Goal: Navigation & Orientation: Find specific page/section

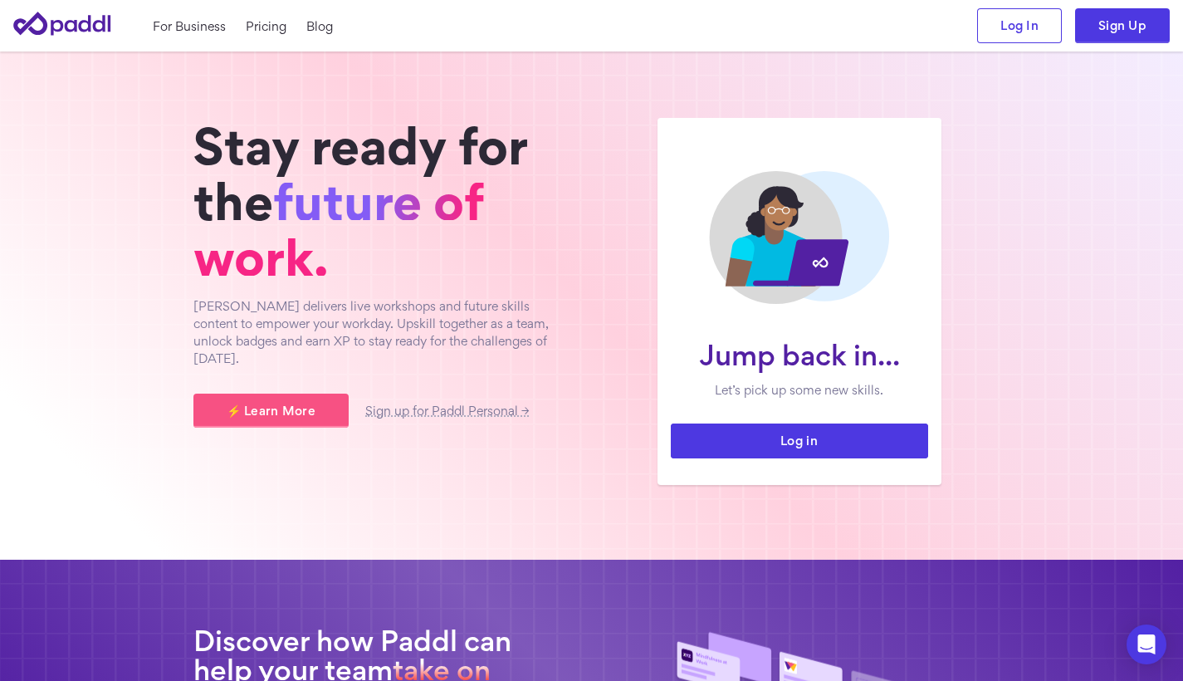
click at [869, 439] on link "Log in" at bounding box center [799, 440] width 257 height 35
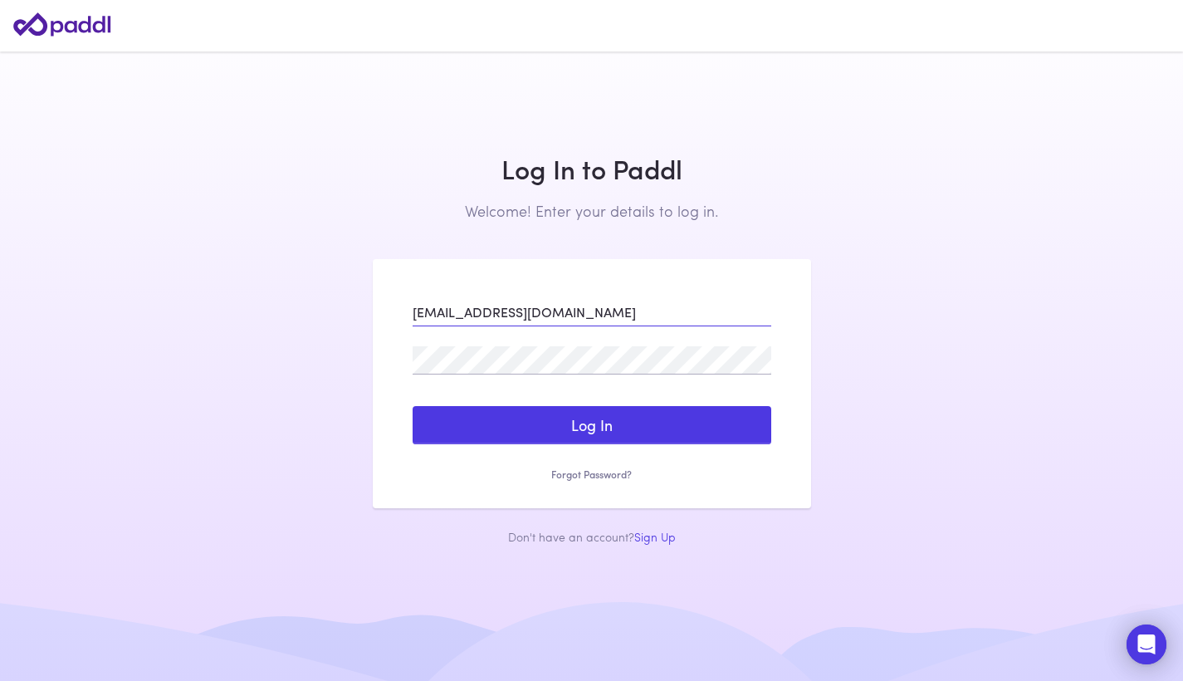
type input "chinmai125@gmail.com"
click at [591, 425] on button "Log In" at bounding box center [592, 425] width 359 height 38
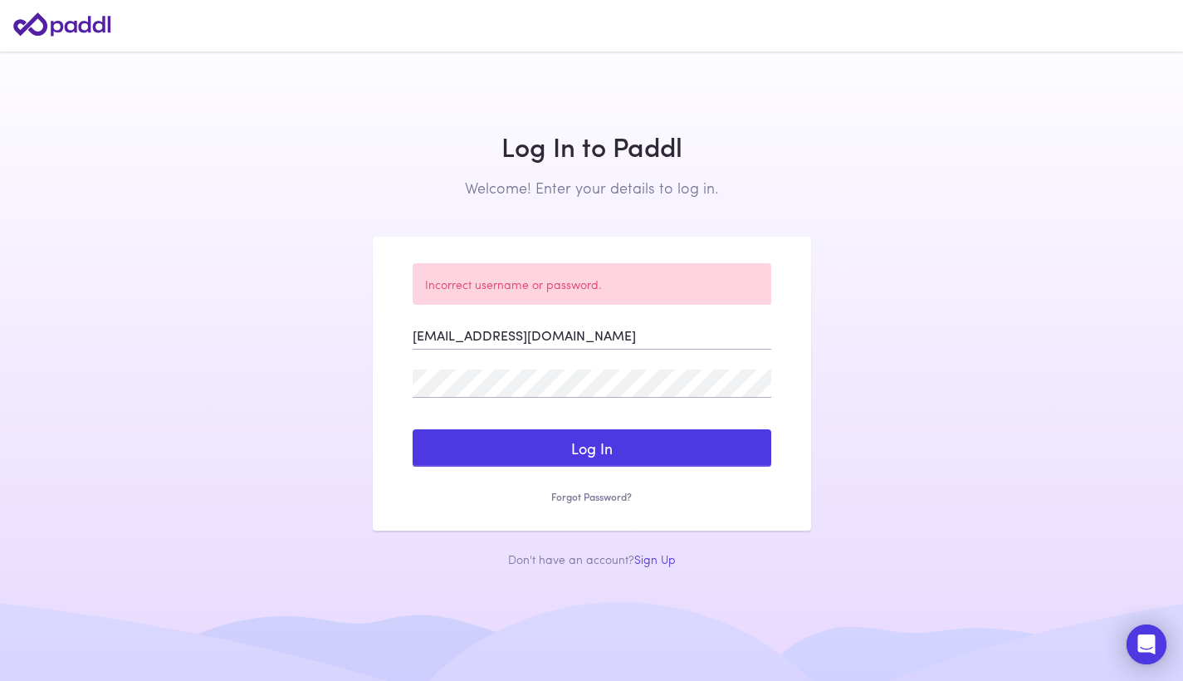
click at [94, 23] on icon at bounding box center [61, 23] width 97 height 23
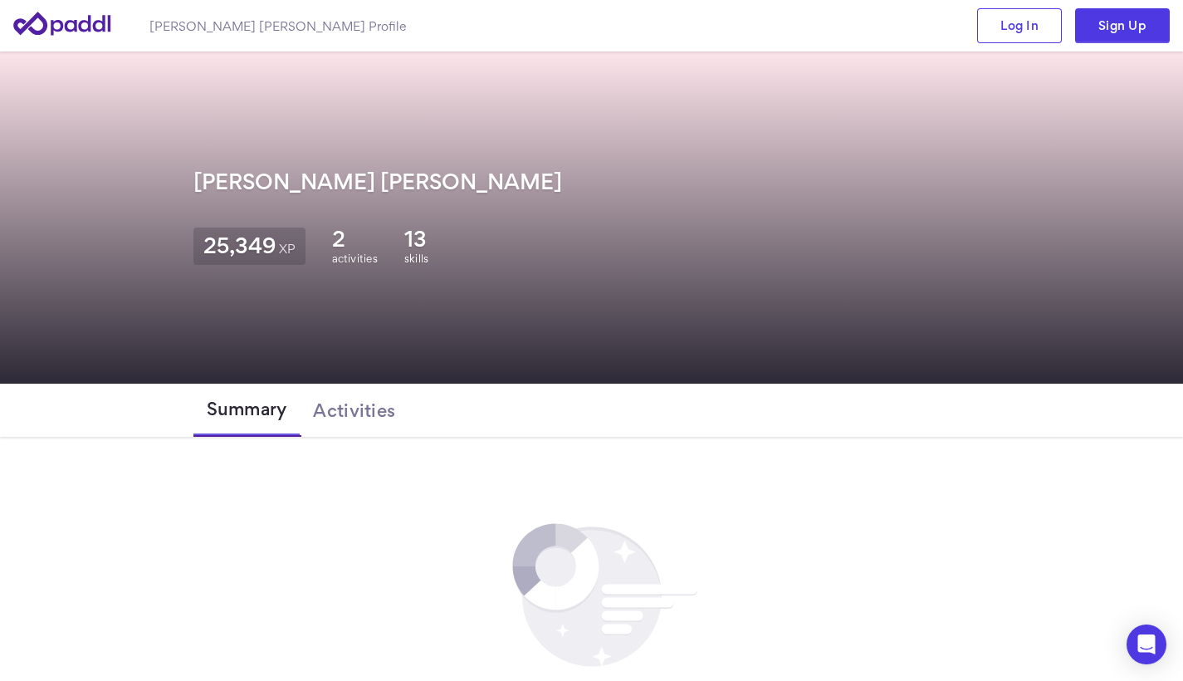
scroll to position [217, 0]
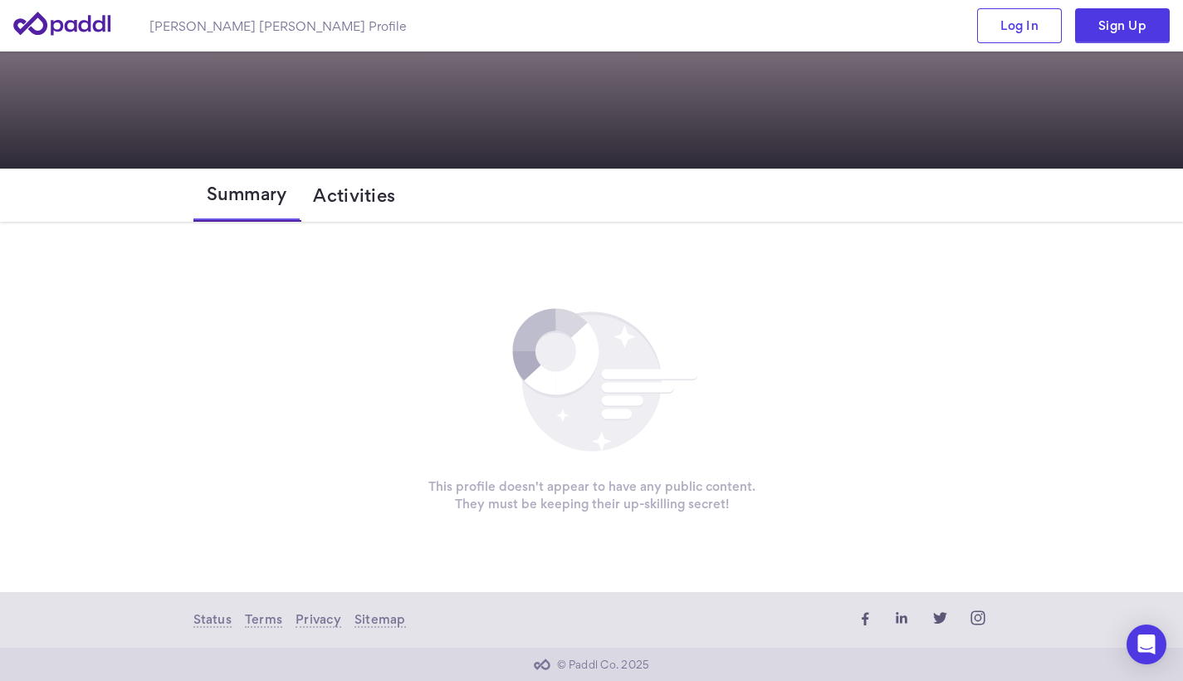
click at [350, 208] on button "Activities" at bounding box center [354, 195] width 109 height 53
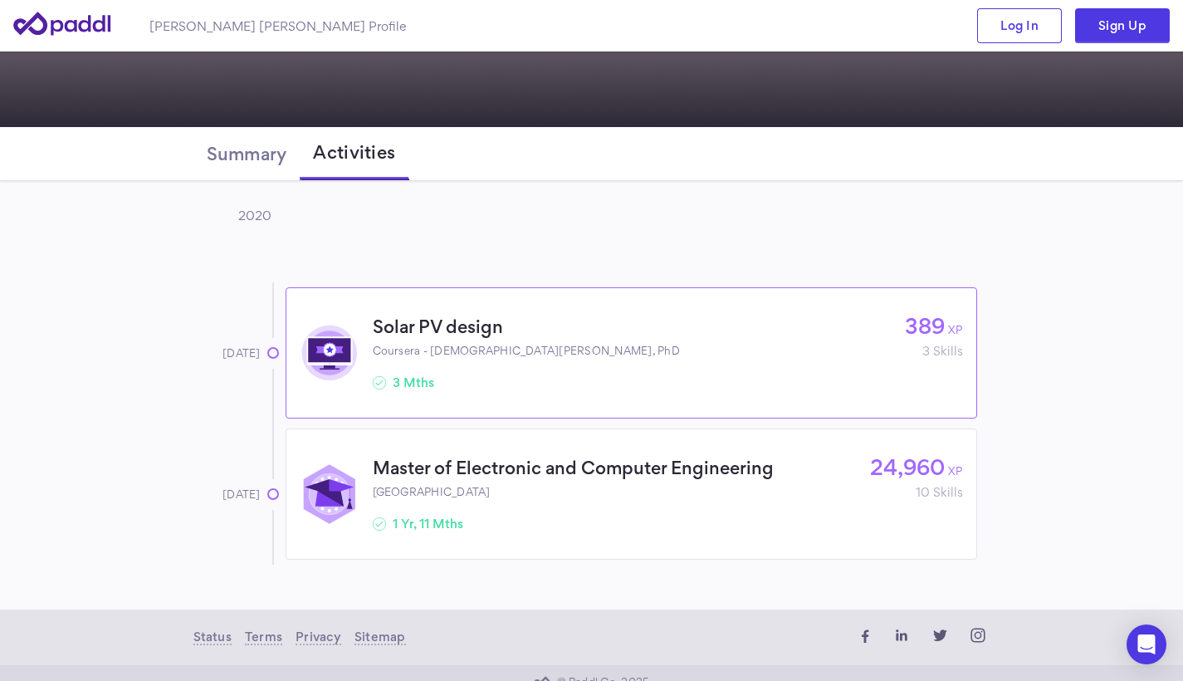
scroll to position [276, 0]
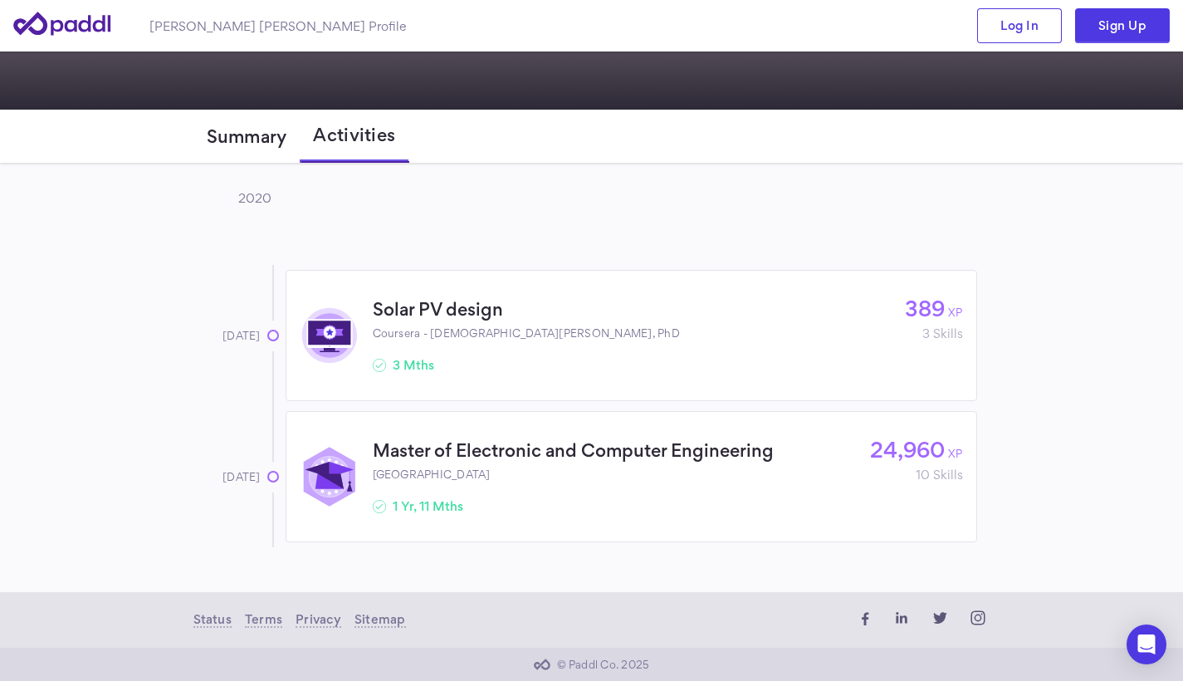
click at [267, 147] on button "Summary" at bounding box center [246, 136] width 107 height 53
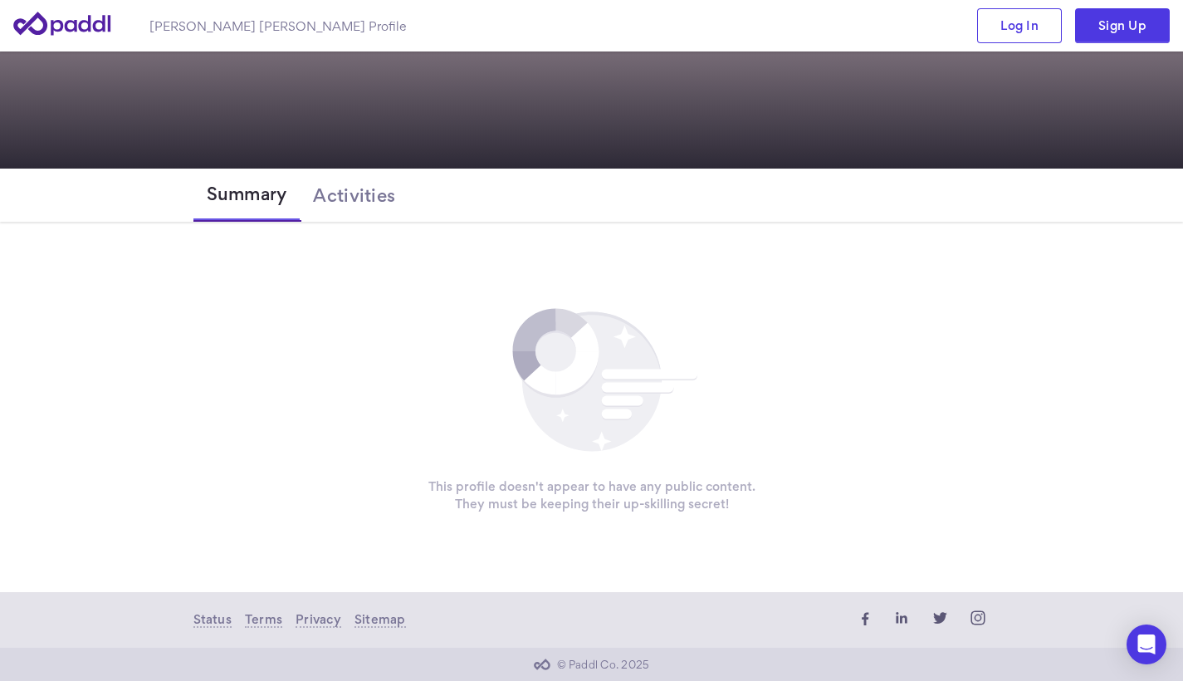
scroll to position [217, 0]
click at [329, 209] on button "Activities" at bounding box center [354, 195] width 109 height 53
